Goal: Use online tool/utility: Utilize a website feature to perform a specific function

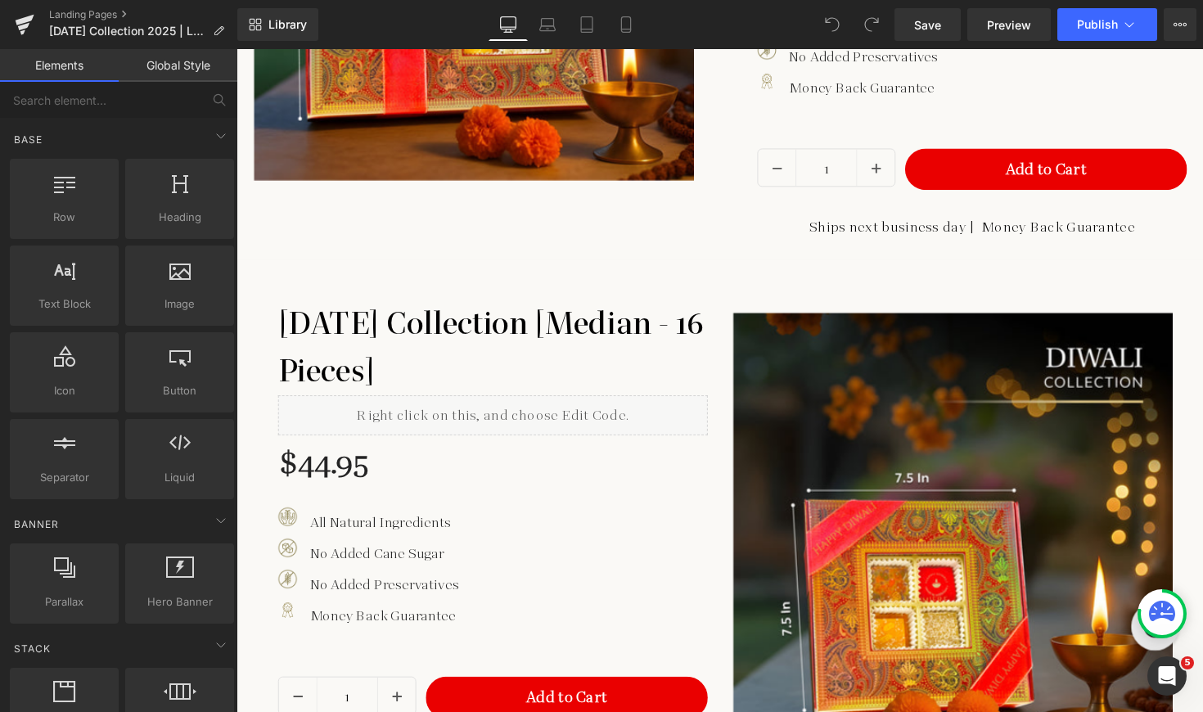
scroll to position [1368, 0]
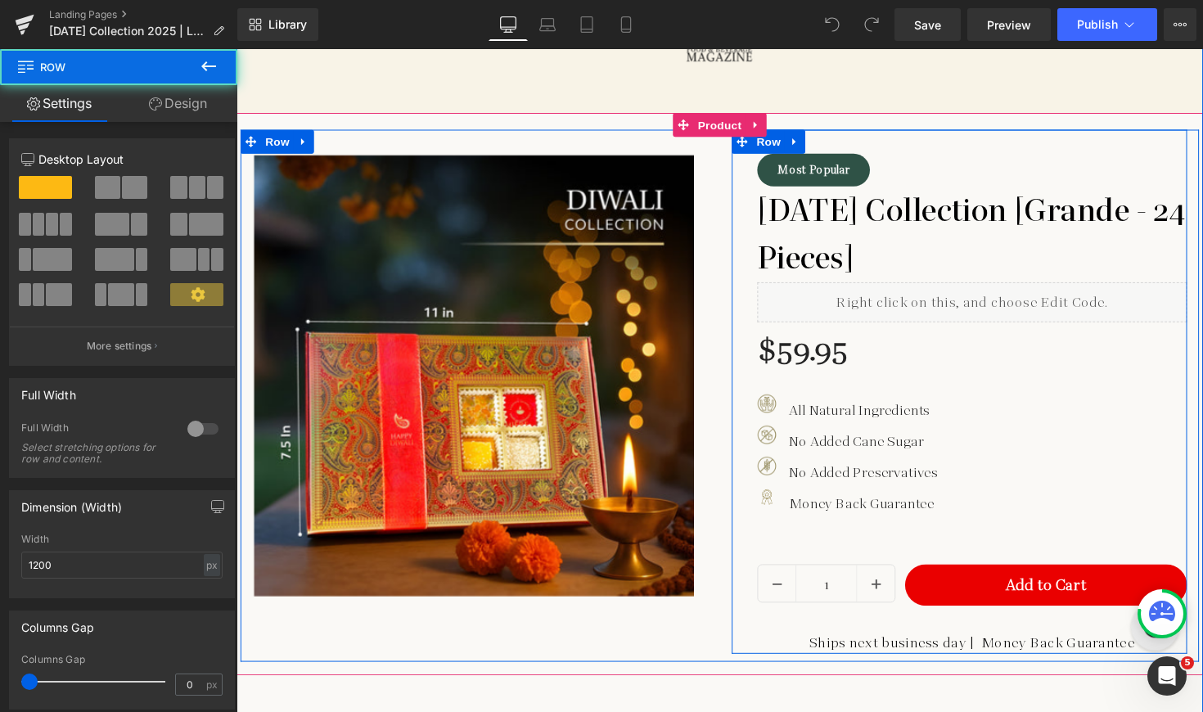
click at [763, 399] on div "Most Popular Button [DATE] Collection [Grande - 24 Pieces] Heading Liquid $59.9…" at bounding box center [977, 400] width 466 height 537
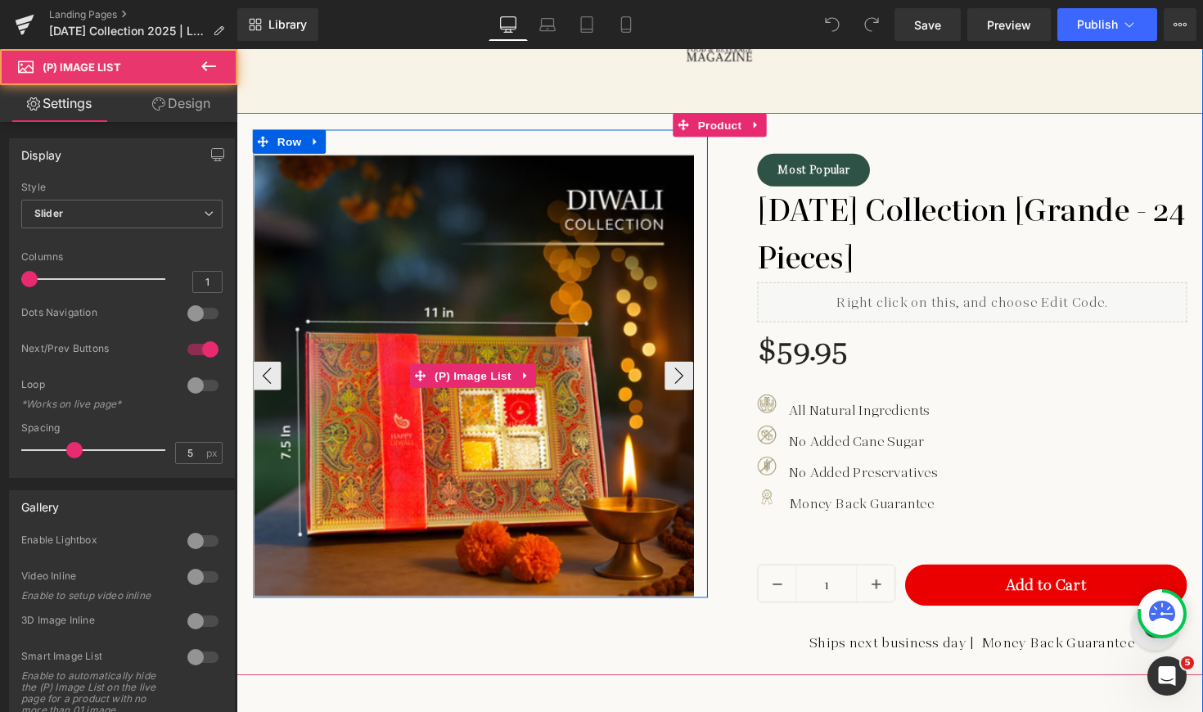
click at [665, 402] on img at bounding box center [481, 384] width 452 height 452
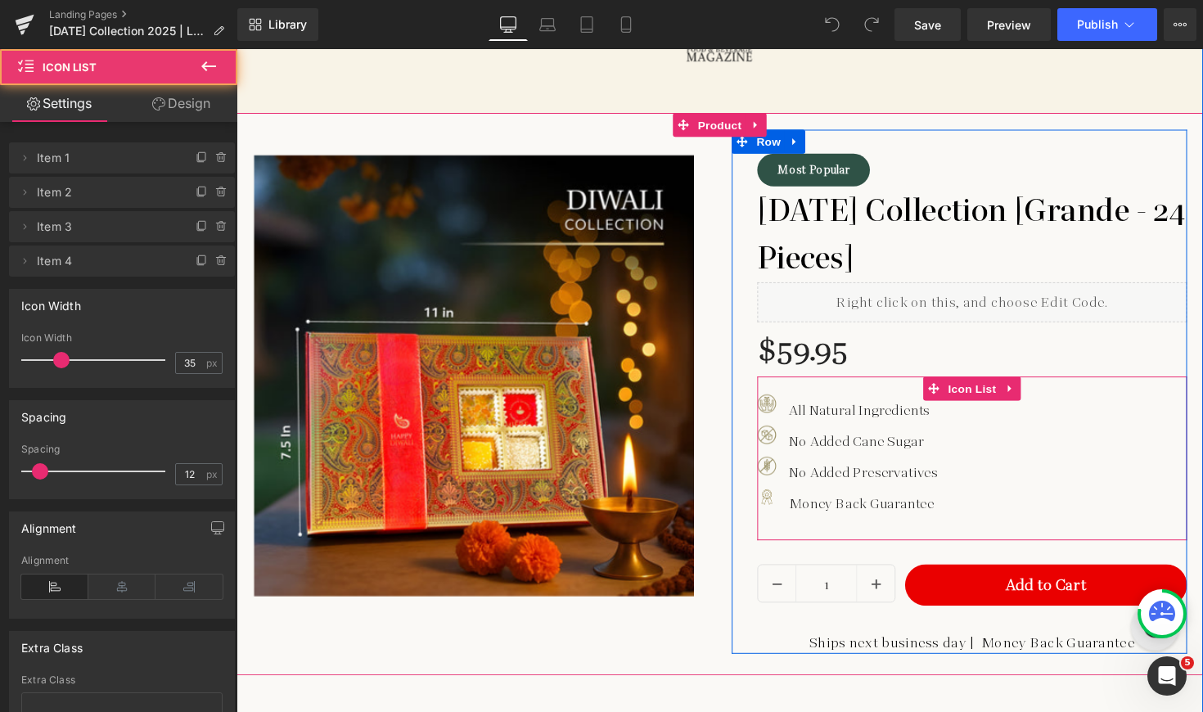
click at [790, 393] on div "Image All Natural Ingredients Text Block Image No Added Cane Sugar Text Block I…" at bounding box center [990, 469] width 440 height 168
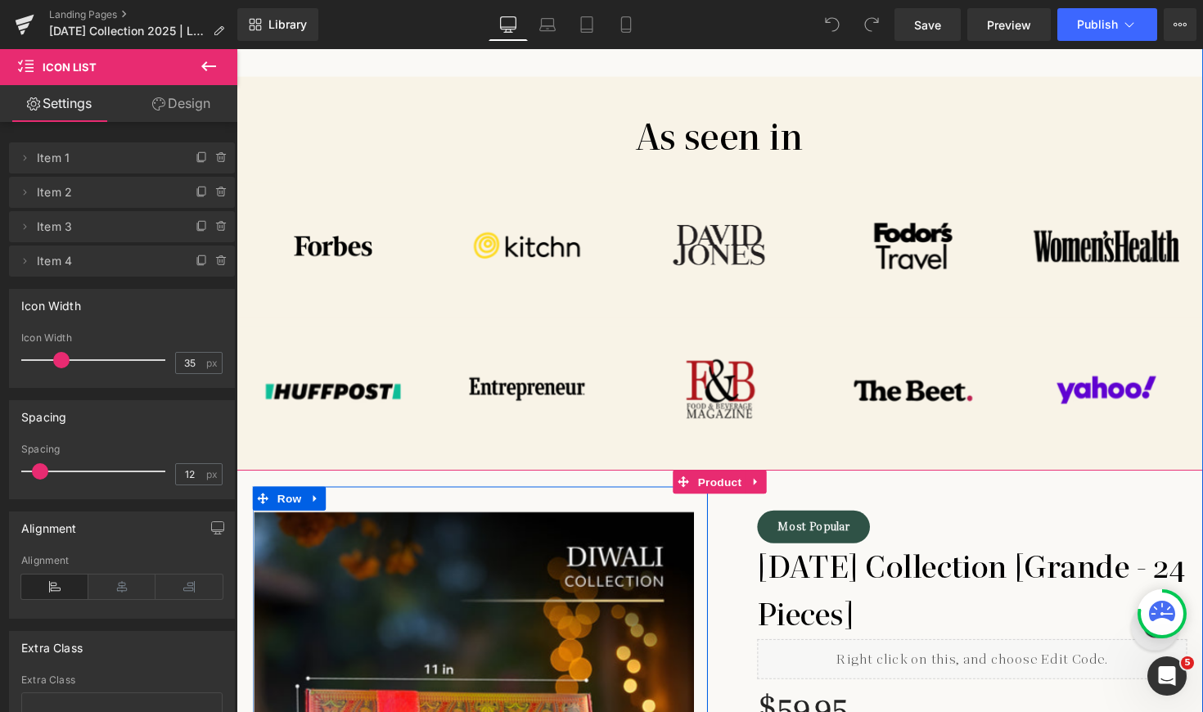
scroll to position [909, 0]
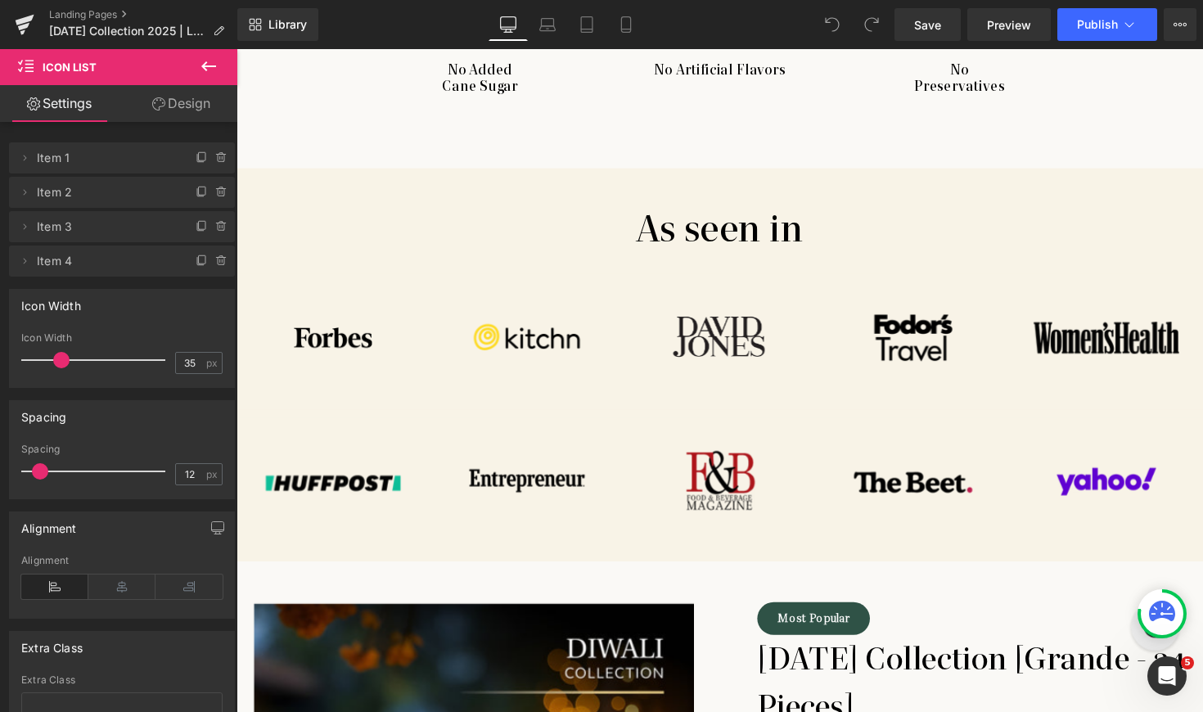
click at [220, 61] on button at bounding box center [208, 67] width 57 height 36
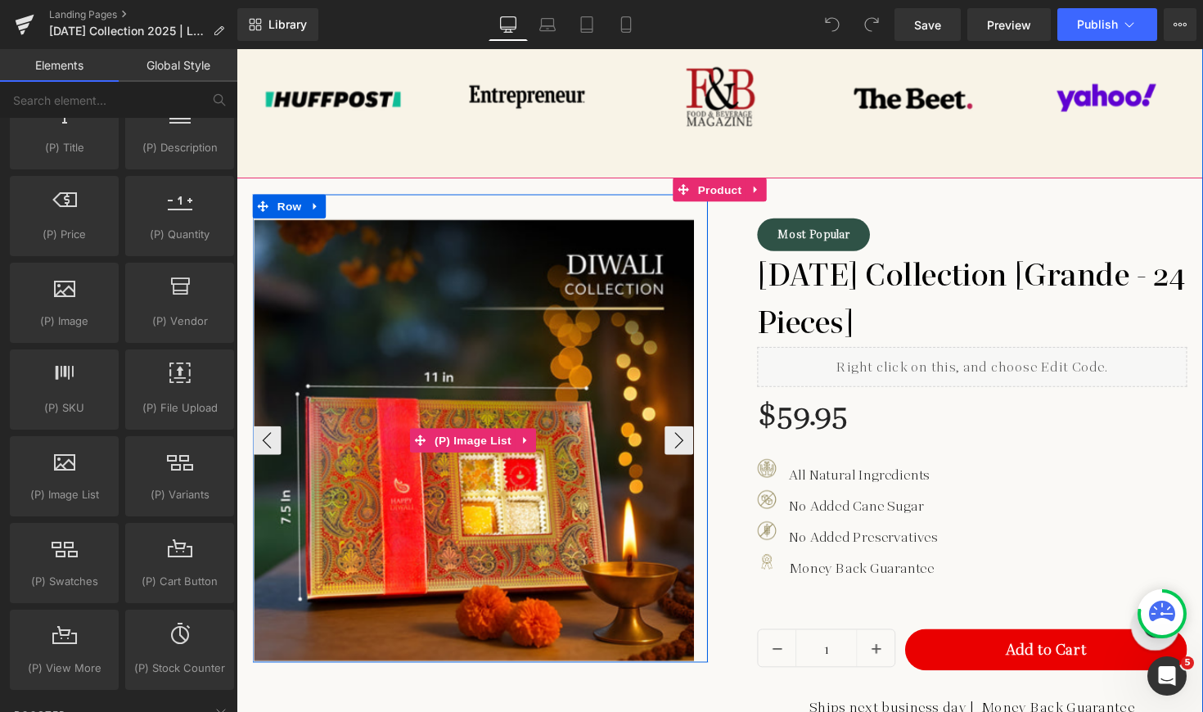
scroll to position [1305, 0]
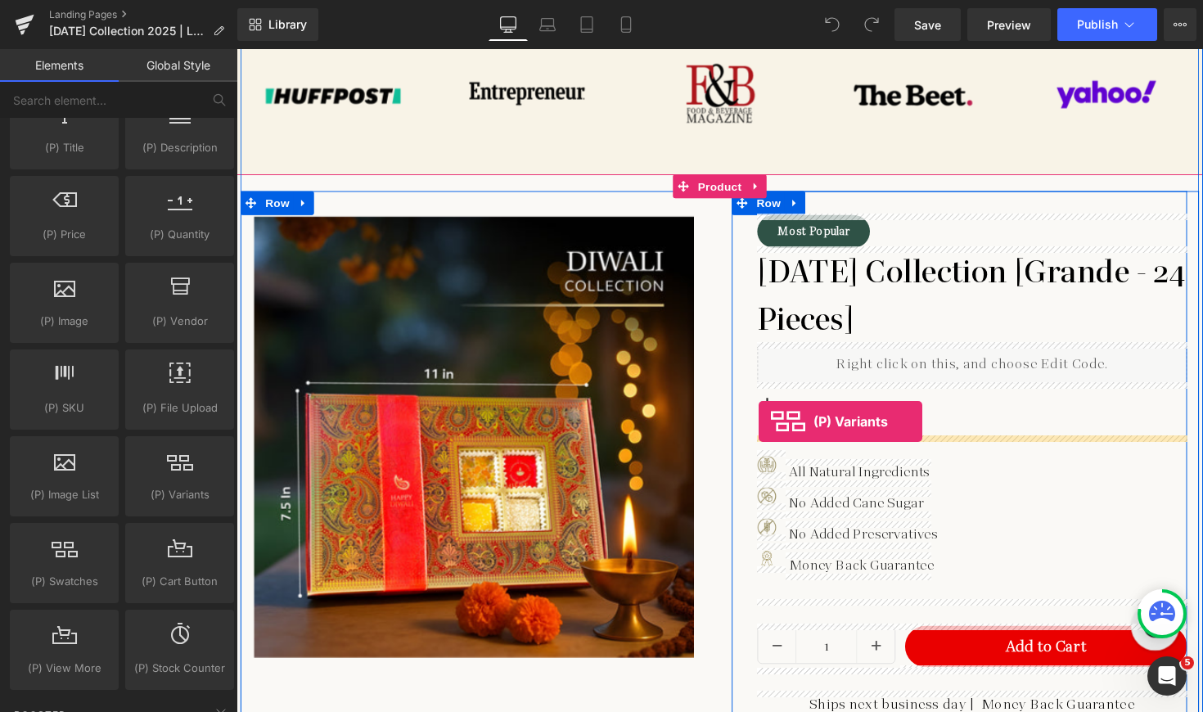
drag, startPoint x: 418, startPoint y: 510, endPoint x: 773, endPoint y: 430, distance: 363.3
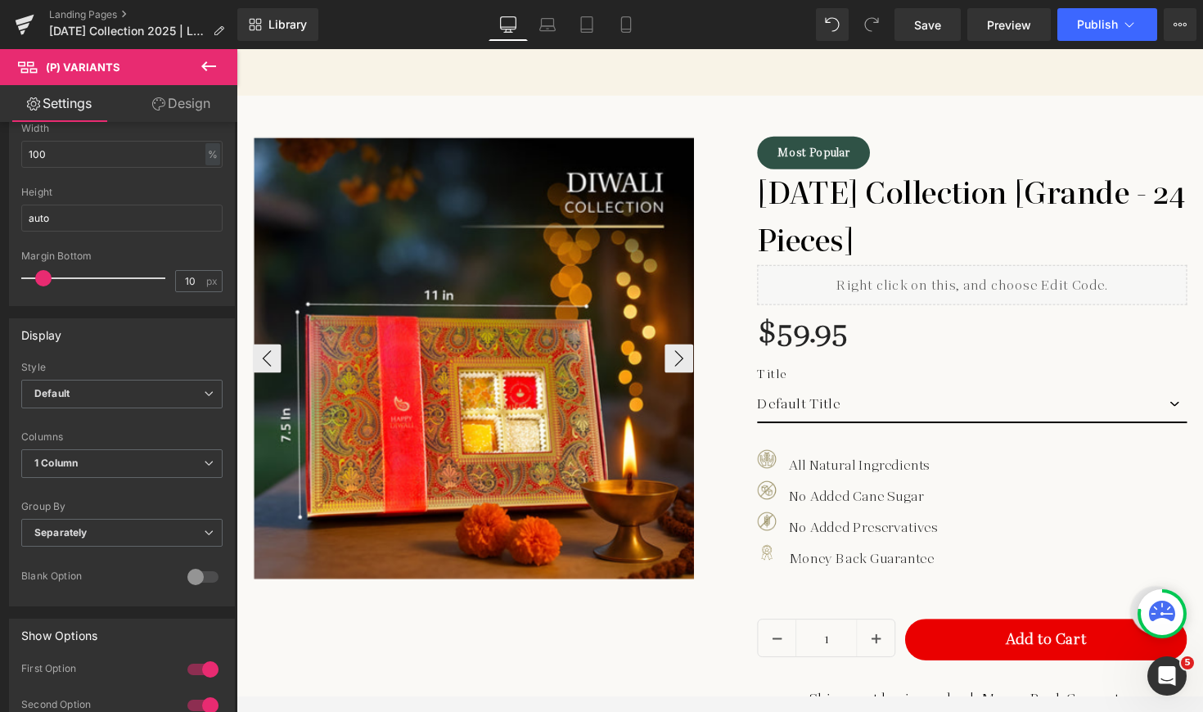
scroll to position [206, 0]
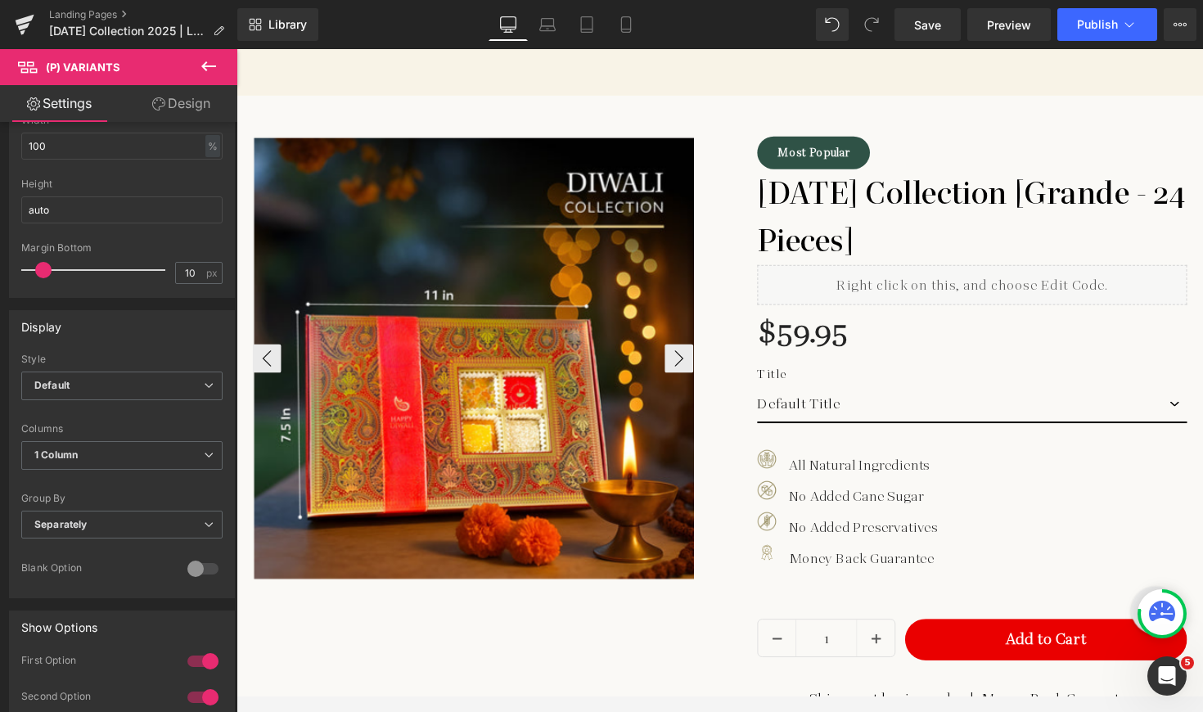
click at [88, 463] on span "1 Column" at bounding box center [121, 455] width 201 height 29
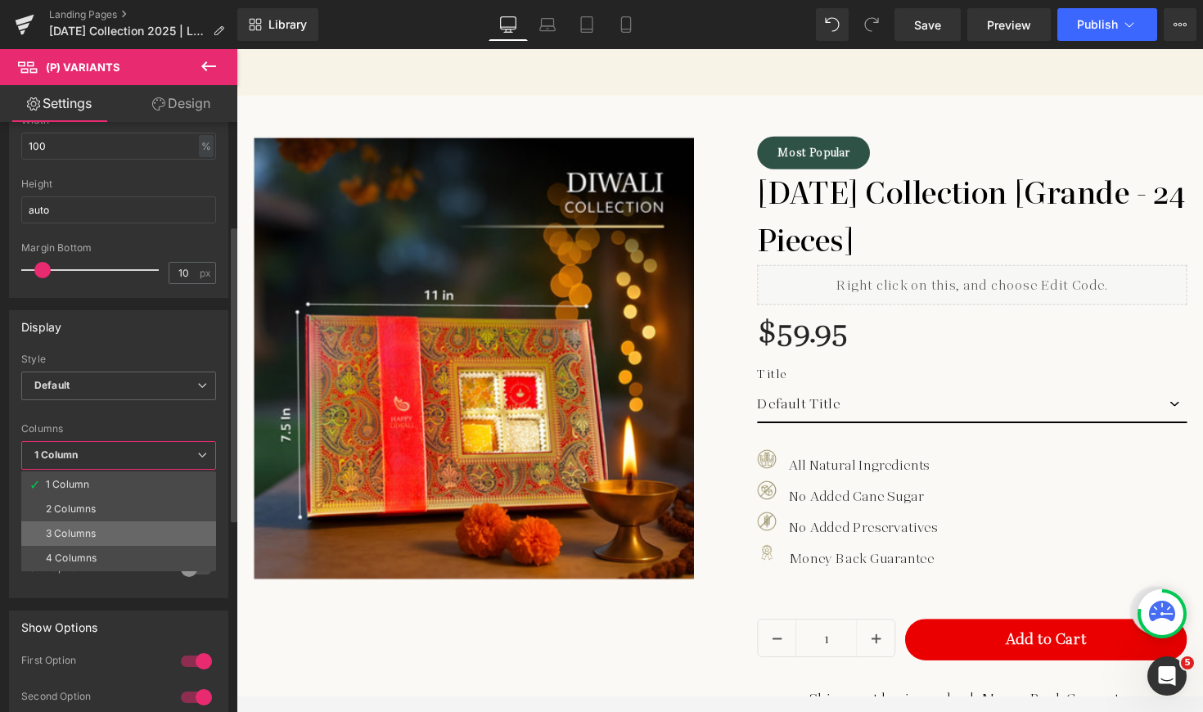
click at [70, 538] on li "3 Columns" at bounding box center [118, 533] width 195 height 25
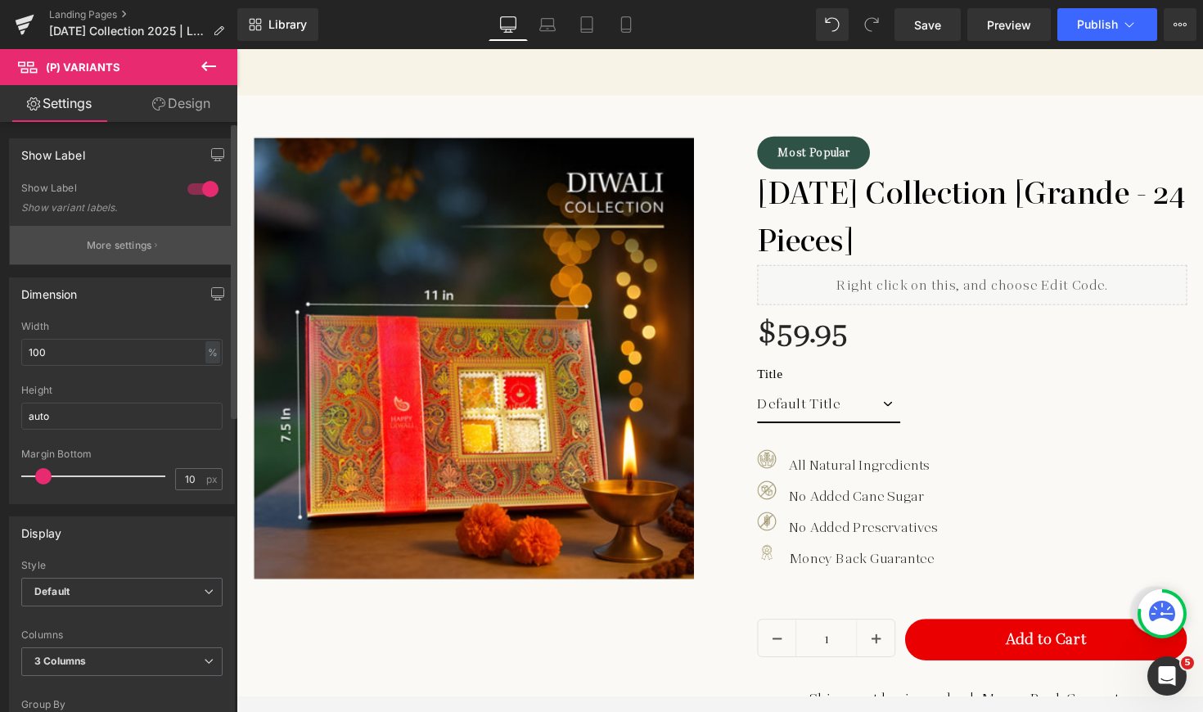
scroll to position [0, 0]
click at [124, 249] on p "More settings" at bounding box center [119, 245] width 65 height 15
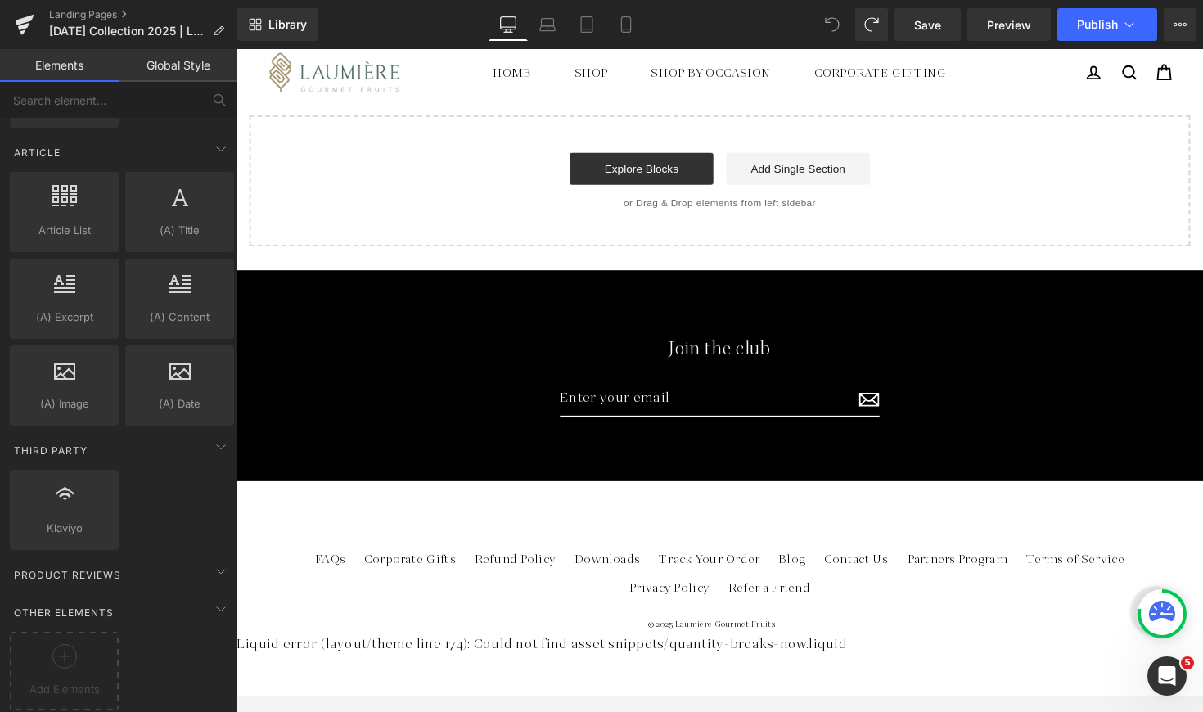
scroll to position [6954, 0]
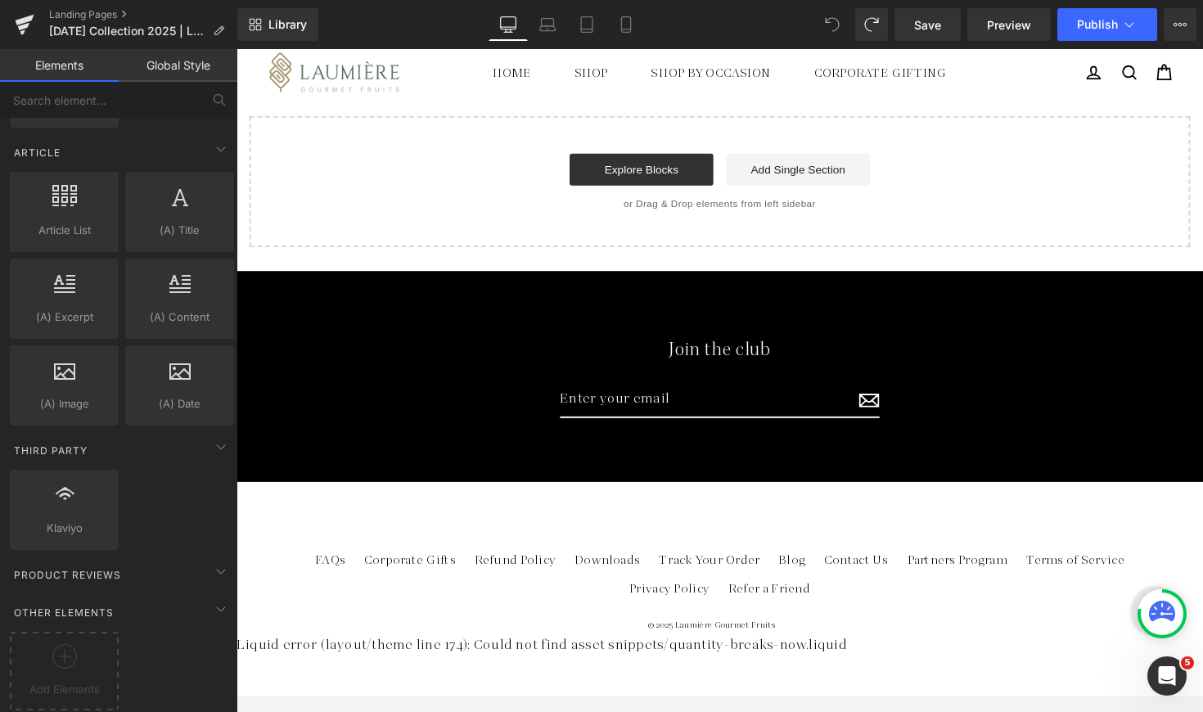
click at [86, 644] on div at bounding box center [64, 662] width 101 height 37
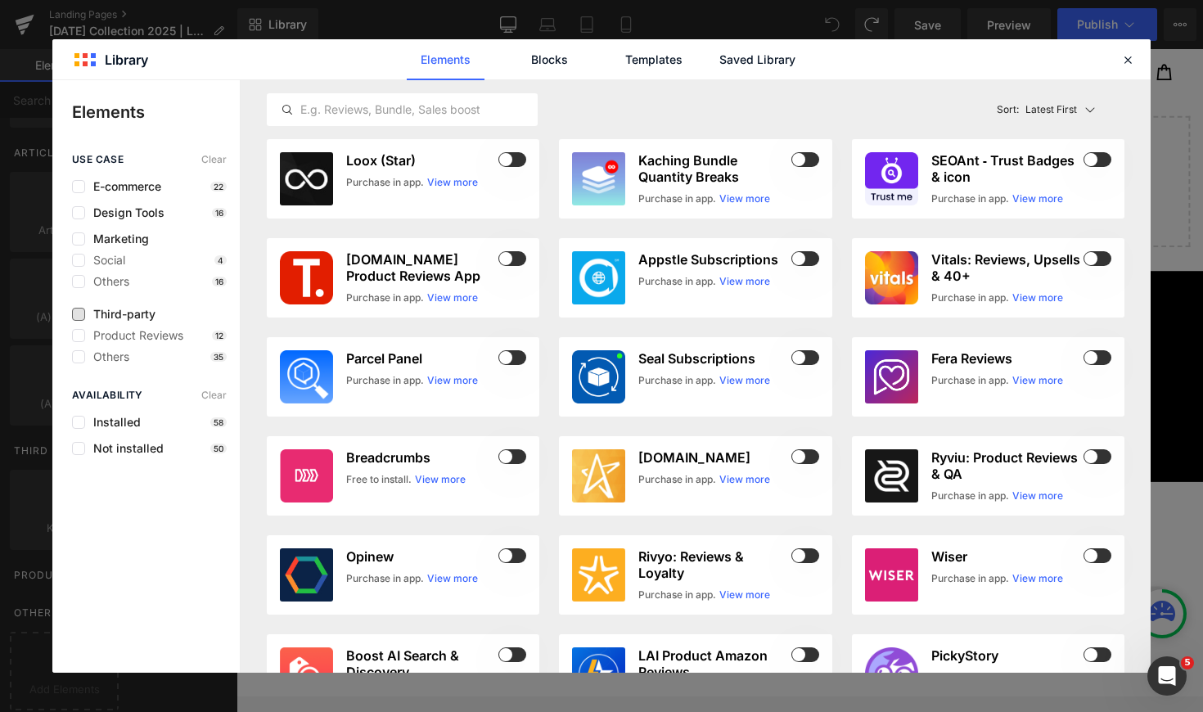
click at [101, 315] on span "Third-party" at bounding box center [120, 314] width 70 height 13
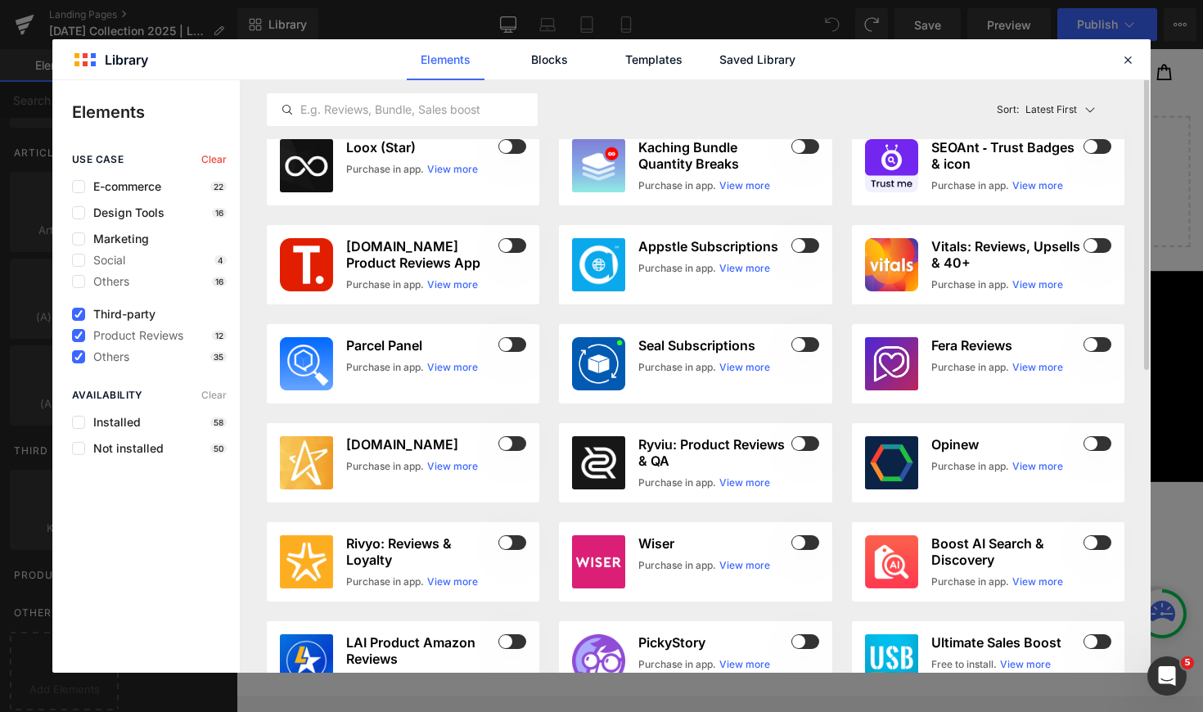
scroll to position [0, 0]
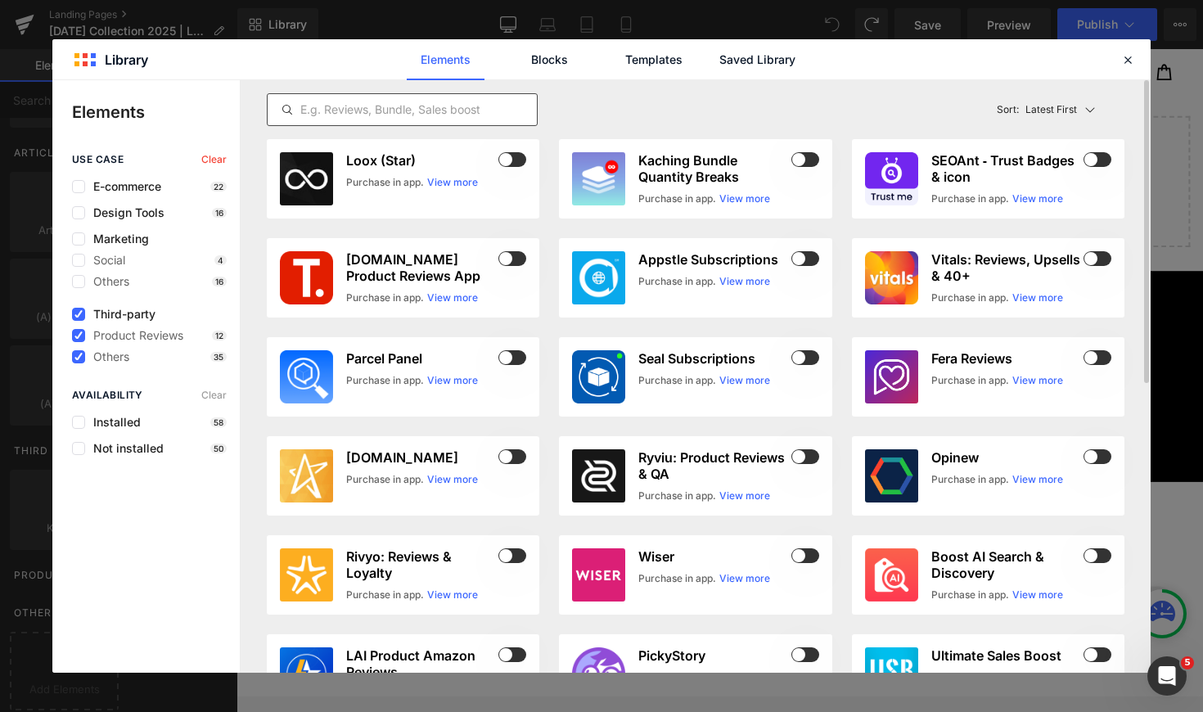
click at [497, 117] on input "text" at bounding box center [402, 110] width 269 height 20
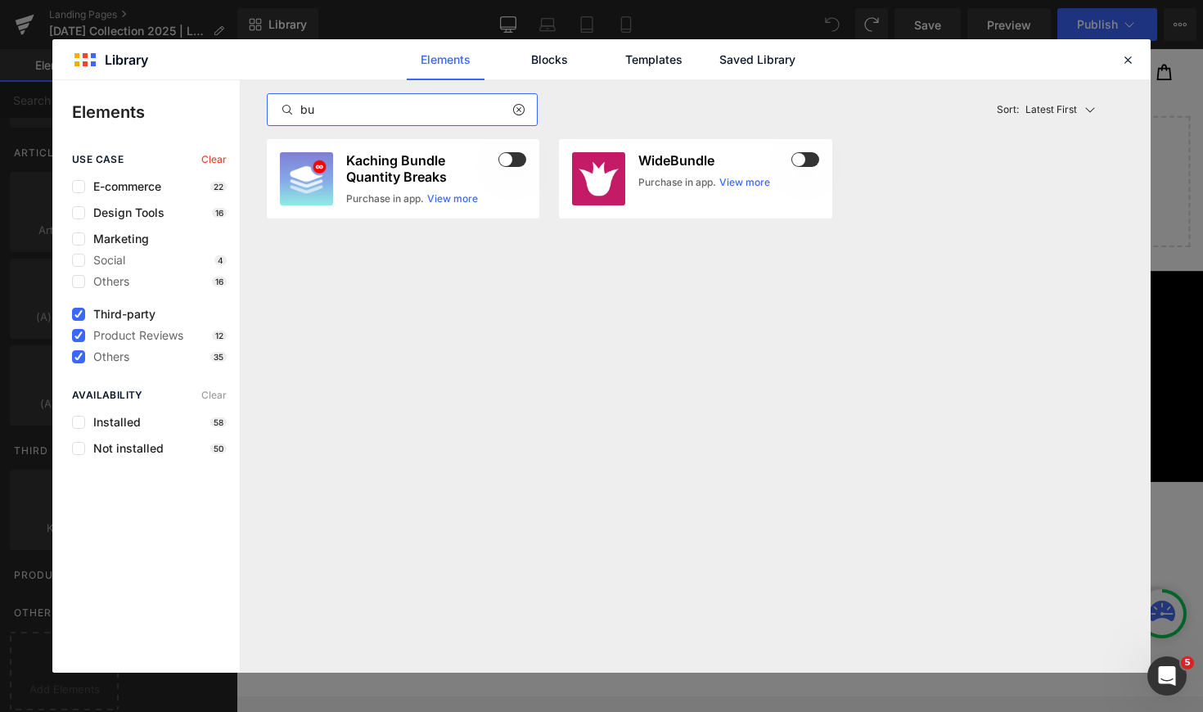
type input "b"
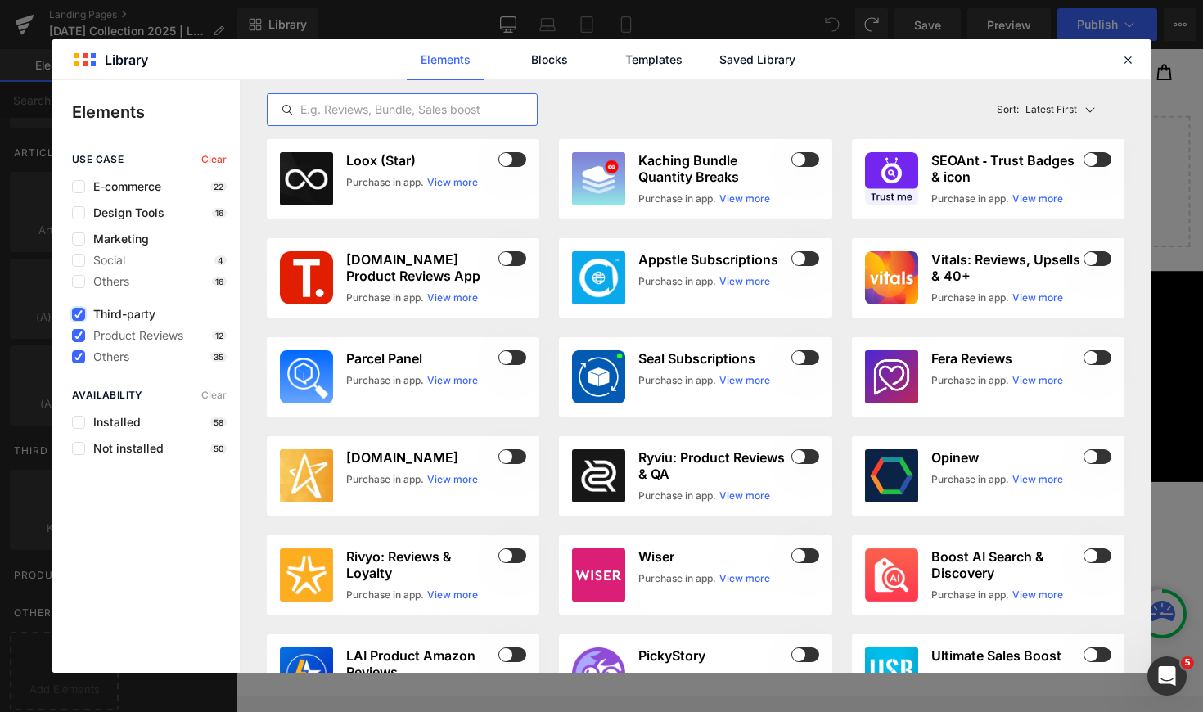
click at [73, 313] on label at bounding box center [78, 314] width 13 height 13
click at [79, 314] on input "checkbox" at bounding box center [79, 314] width 0 height 0
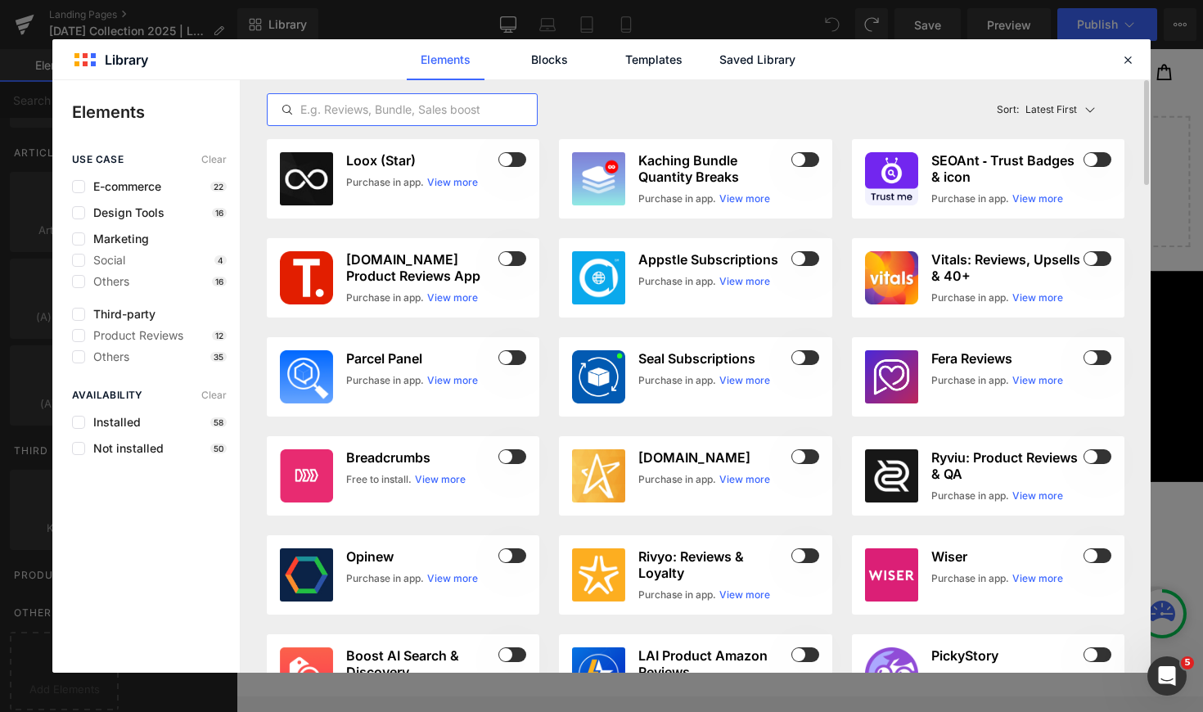
click at [349, 113] on input "text" at bounding box center [402, 110] width 269 height 20
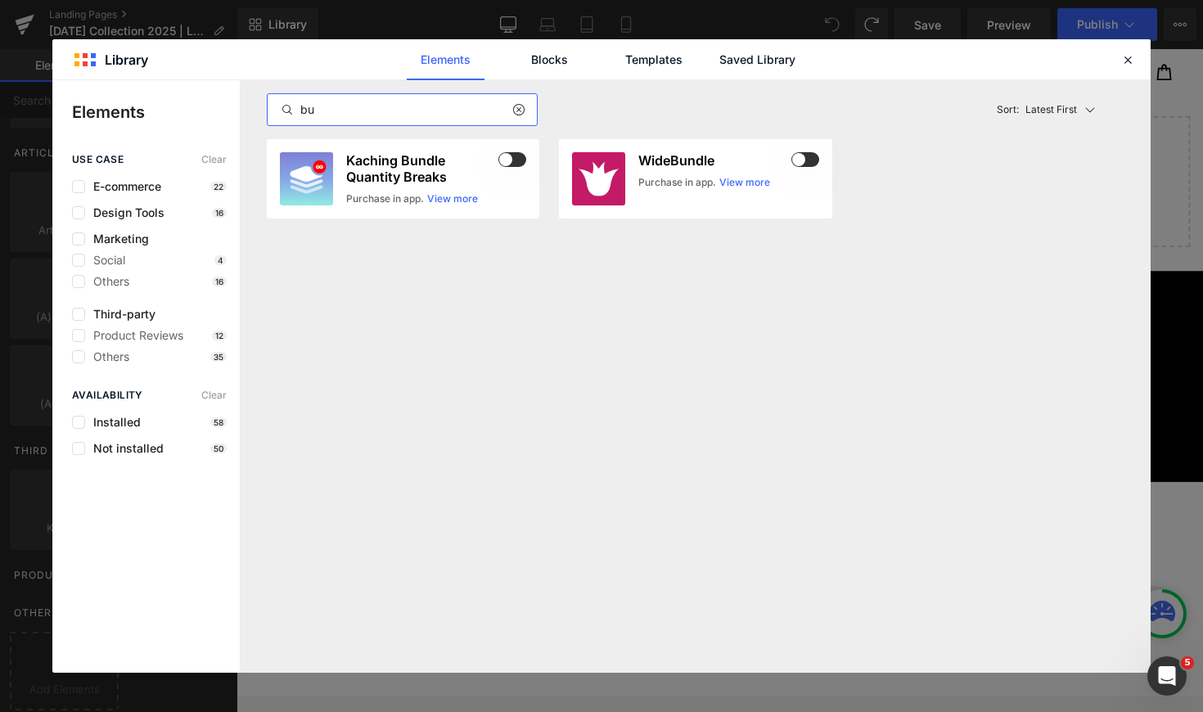
type input "b"
type input "q"
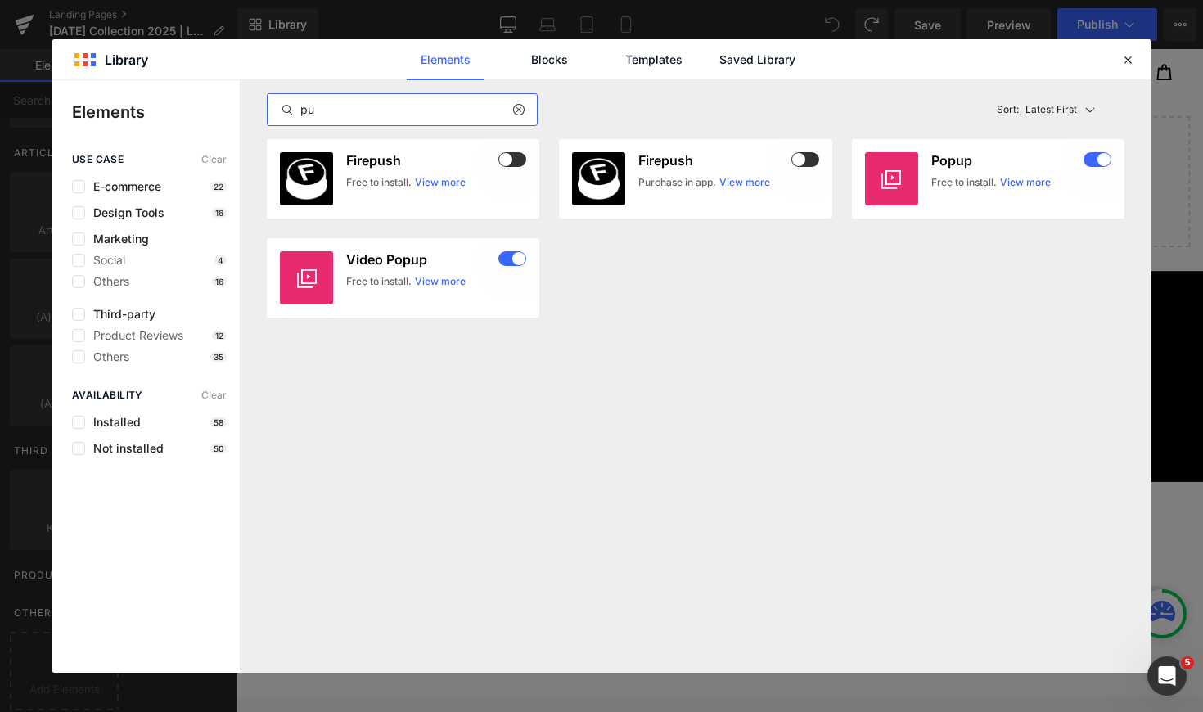
type input "p"
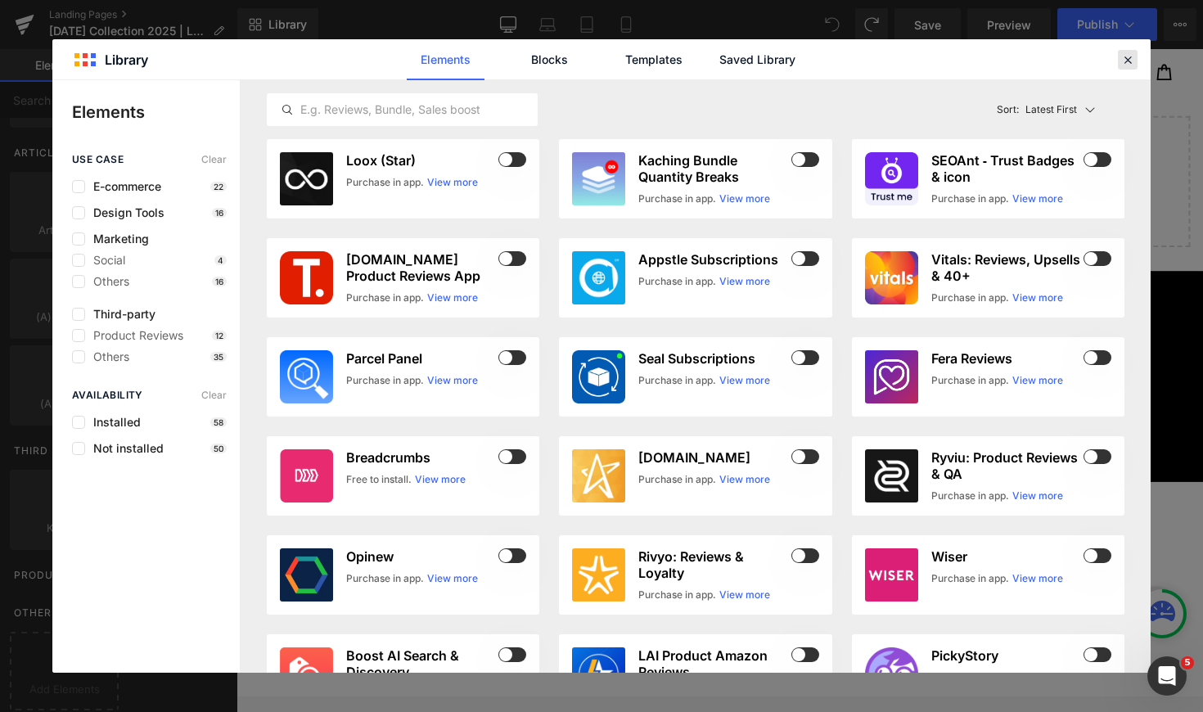
click at [1125, 58] on icon at bounding box center [1127, 59] width 15 height 15
